Goal: Task Accomplishment & Management: Use online tool/utility

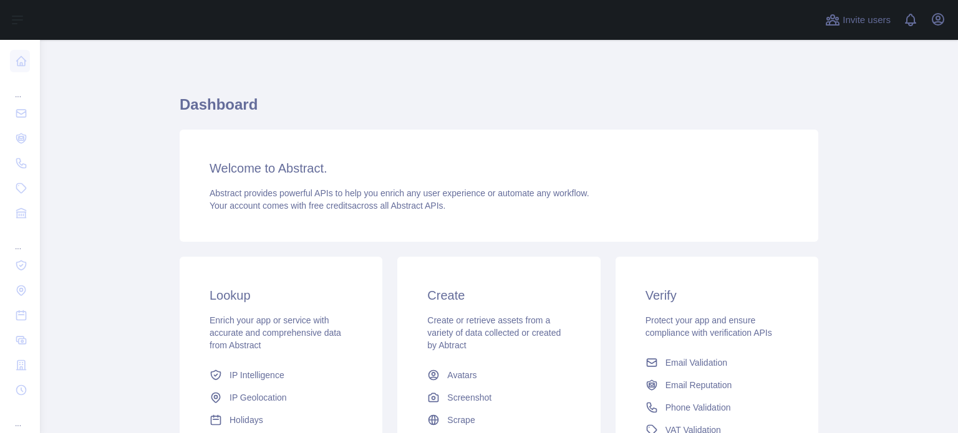
scroll to position [125, 0]
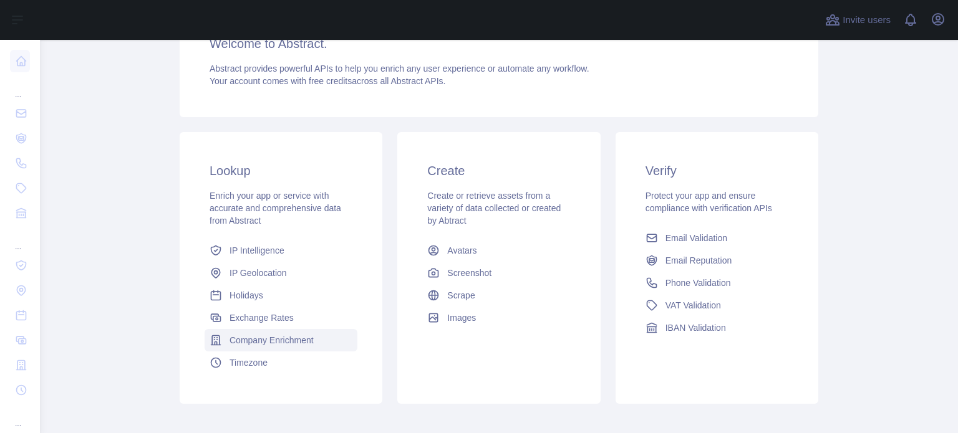
click at [284, 339] on span "Company Enrichment" at bounding box center [271, 340] width 84 height 12
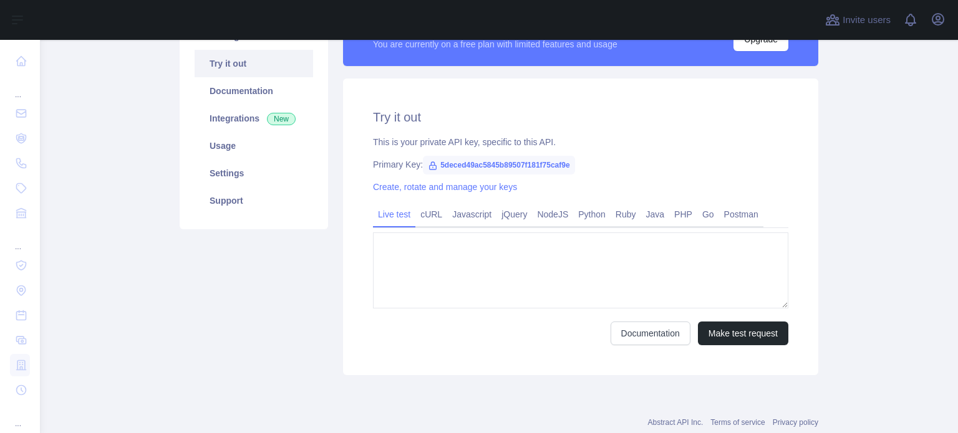
type textarea "**********"
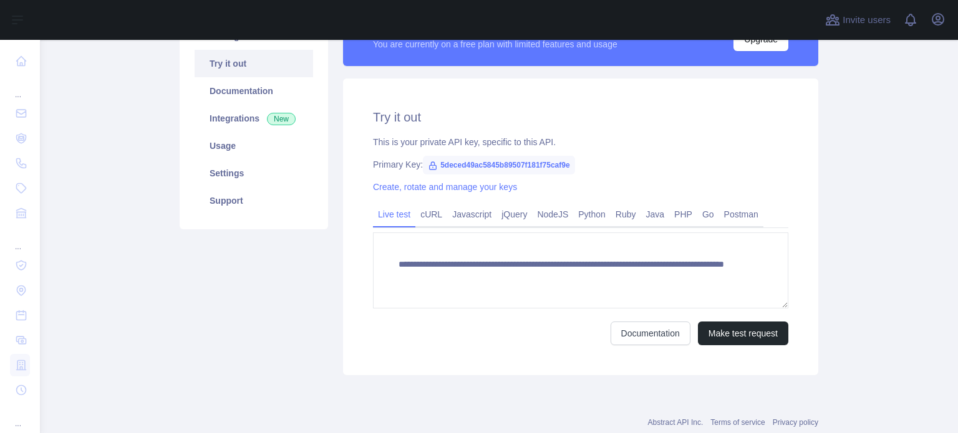
scroll to position [125, 0]
click at [529, 166] on span "5deced49ac5845b89507f181f75caf9e" at bounding box center [499, 165] width 152 height 19
copy span "5deced49ac5845b89507f181f75caf9e"
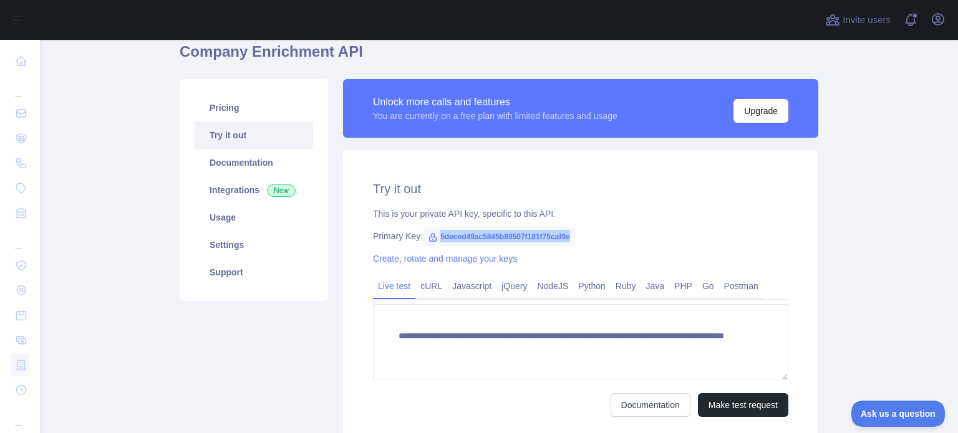
scroll to position [0, 0]
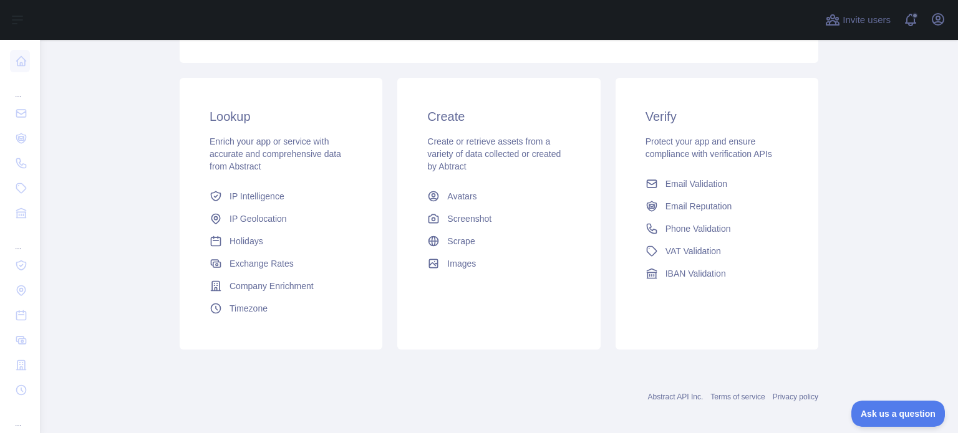
scroll to position [187, 0]
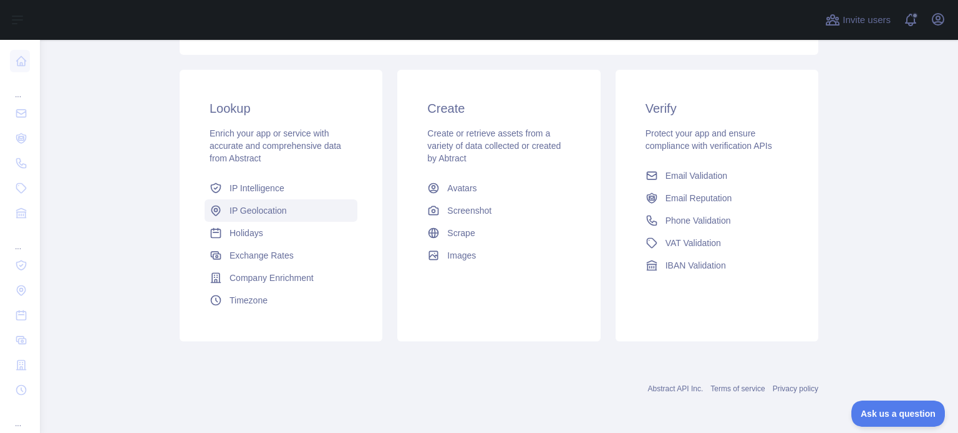
click at [297, 209] on link "IP Geolocation" at bounding box center [281, 211] width 153 height 22
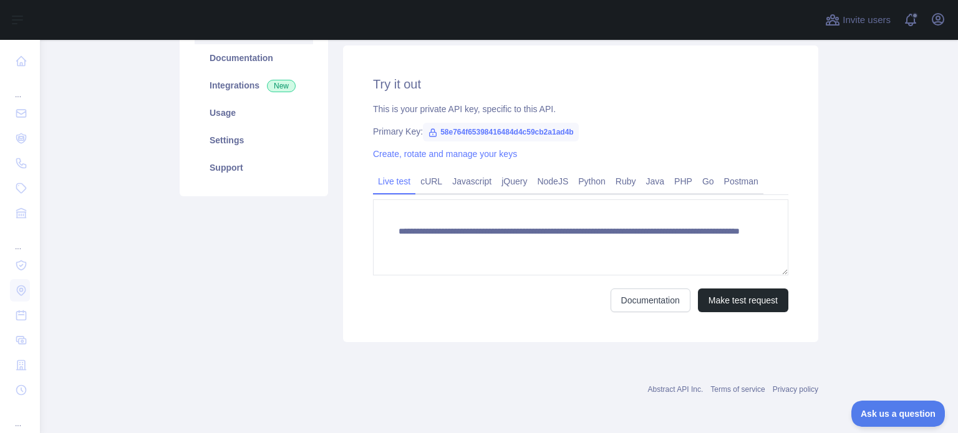
click at [519, 128] on span "58e764f65398416484d4c59cb2a1ad4b" at bounding box center [501, 132] width 156 height 19
copy span "58e764f65398416484d4c59cb2a1ad4b"
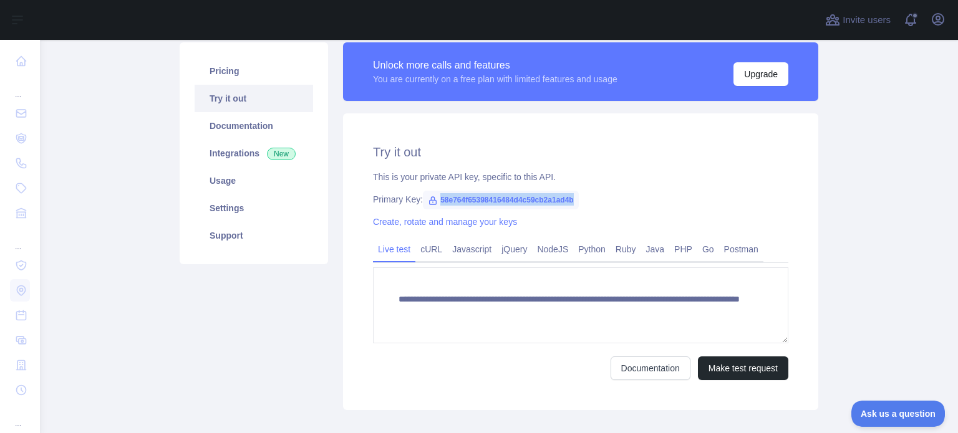
scroll to position [0, 0]
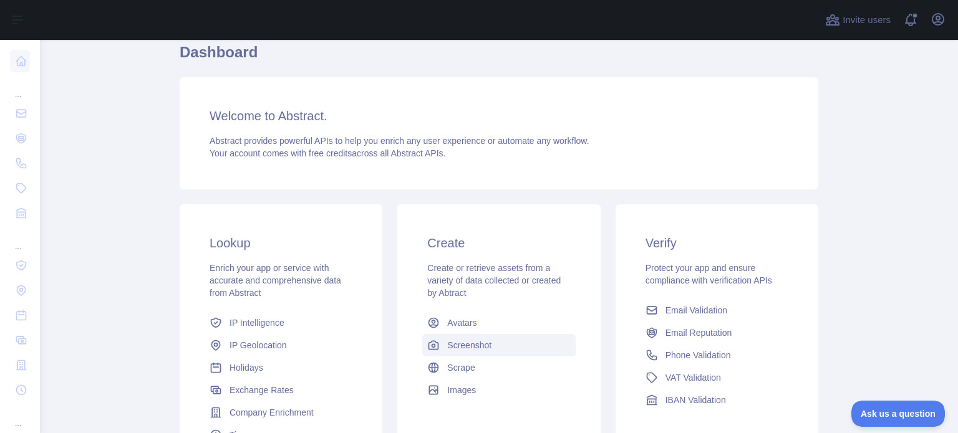
scroll to position [125, 0]
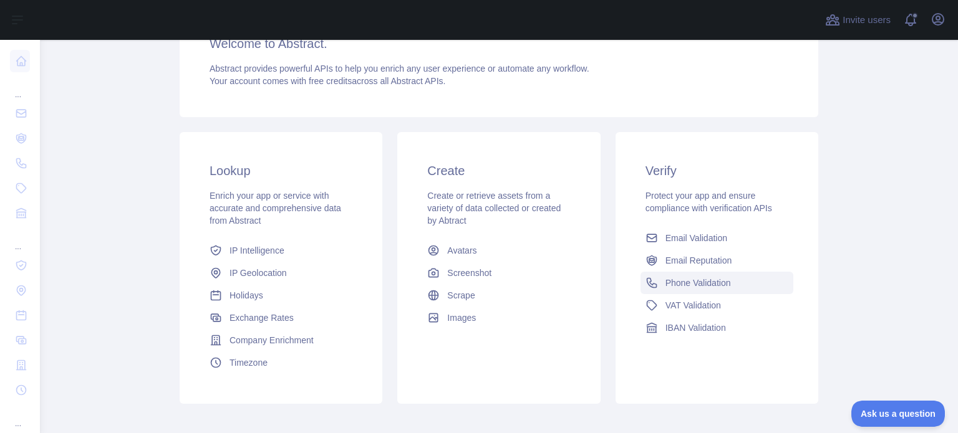
click at [679, 285] on span "Phone Validation" at bounding box center [697, 283] width 65 height 12
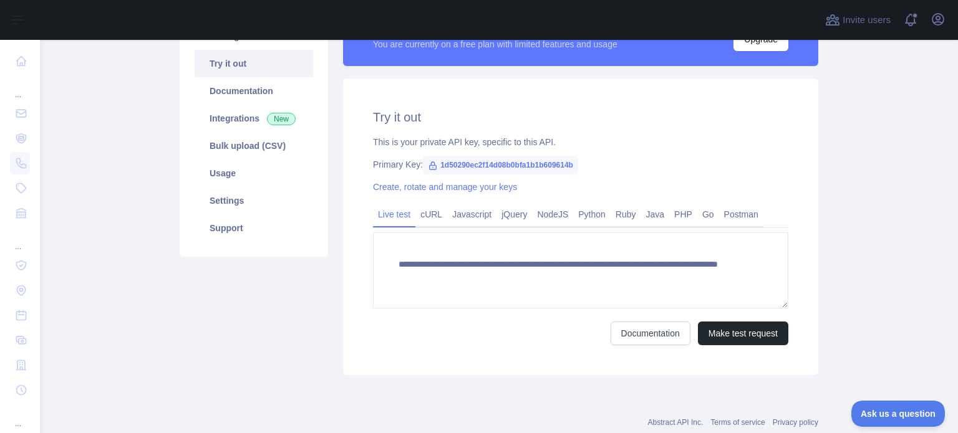
click at [490, 164] on span "1d50290ec2f14d08b0bfa1b1b609614b" at bounding box center [500, 165] width 155 height 19
copy span "1d50290ec2f14d08b0bfa1b1b609614b"
